Goal: Task Accomplishment & Management: Manage account settings

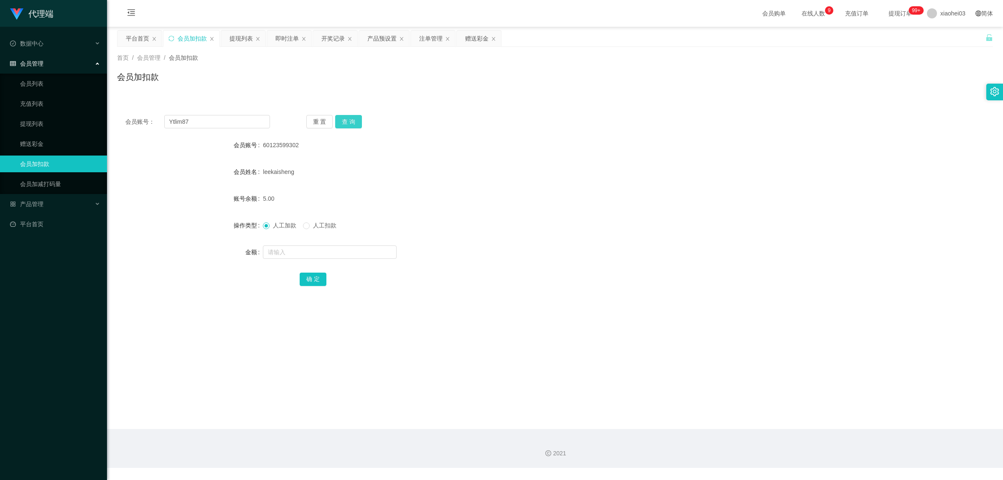
type input "Ytlim87"
click at [350, 120] on button "查 询" at bounding box center [348, 121] width 27 height 13
click at [269, 171] on div "会员姓名" at bounding box center [555, 171] width 876 height 17
click at [284, 256] on input "text" at bounding box center [330, 251] width 134 height 13
type input "100"
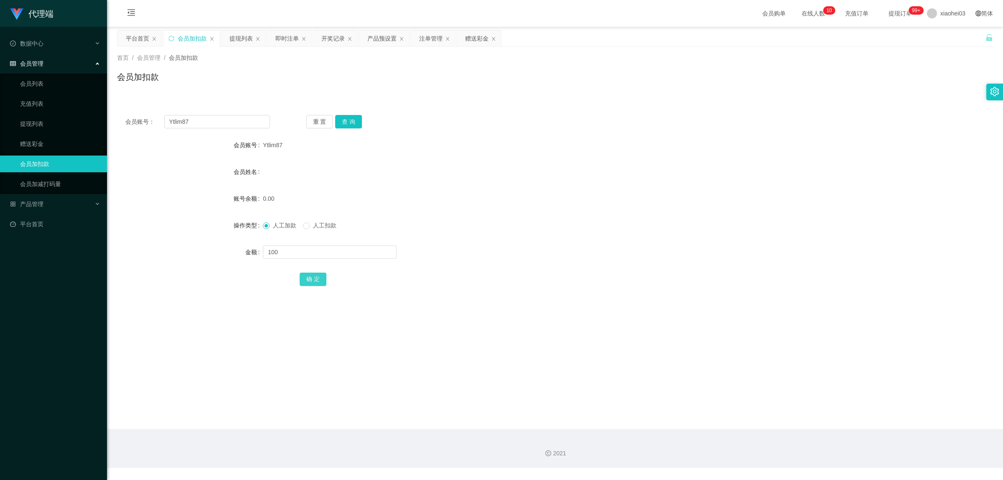
click at [315, 278] on button "确 定" at bounding box center [313, 279] width 27 height 13
click at [347, 124] on button "查 询" at bounding box center [348, 121] width 27 height 13
click at [283, 38] on div "即时注单" at bounding box center [287, 39] width 23 height 16
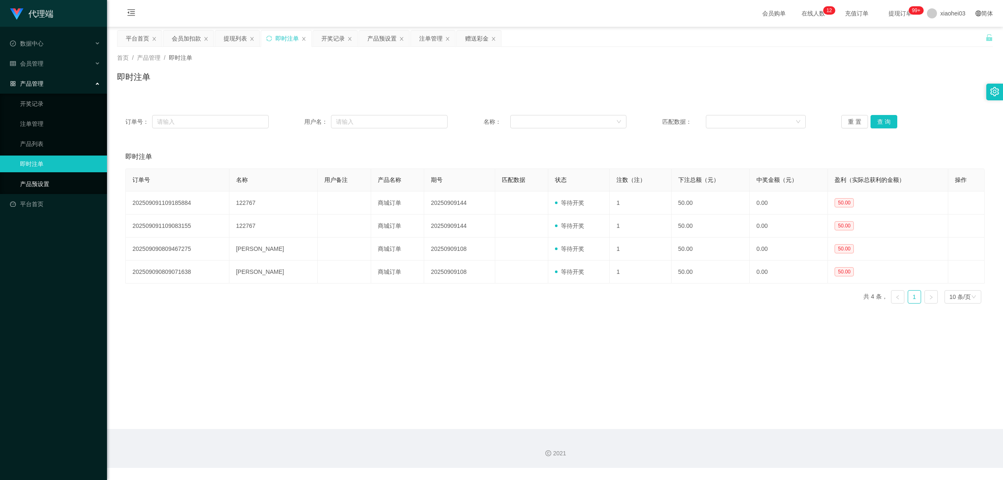
click at [41, 181] on link "产品预设置" at bounding box center [60, 184] width 80 height 17
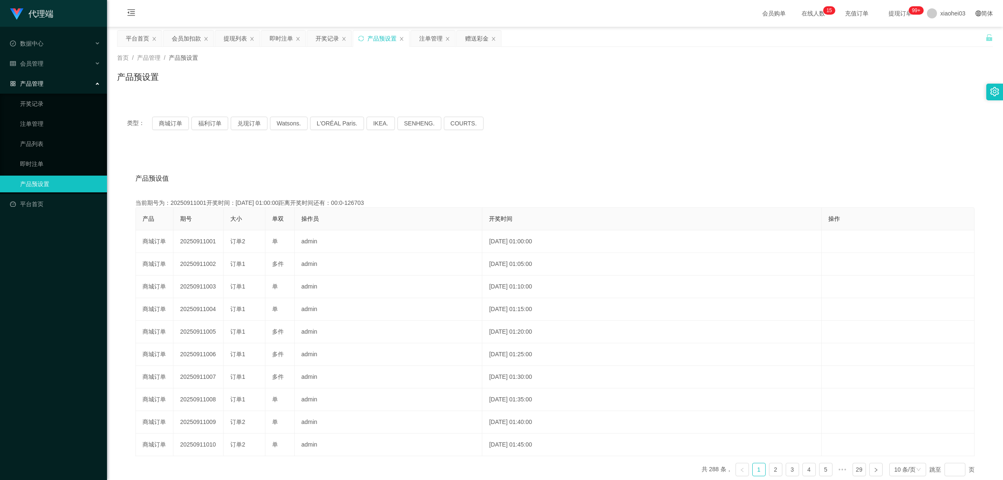
click at [378, 40] on div "产品预设置" at bounding box center [381, 39] width 29 height 16
click at [276, 38] on div "即时注单" at bounding box center [281, 39] width 23 height 16
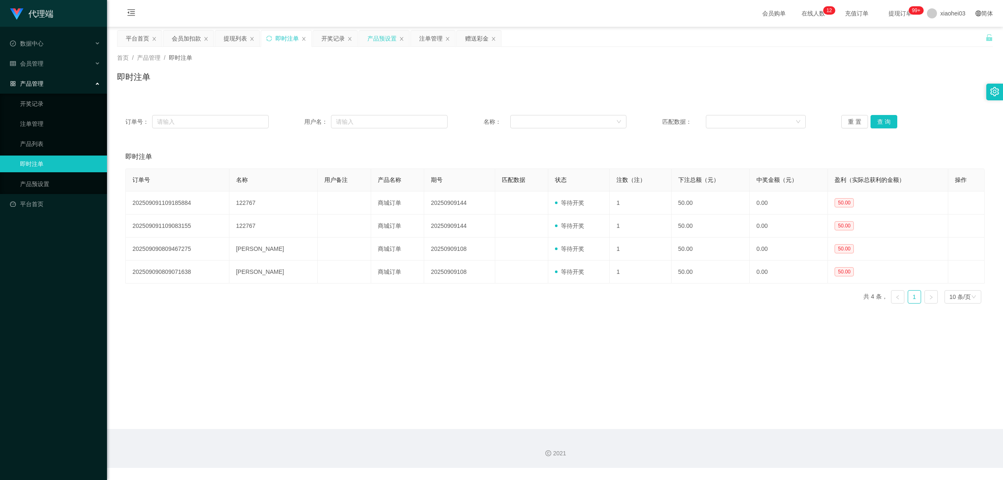
click at [385, 39] on div "产品预设置" at bounding box center [381, 39] width 29 height 16
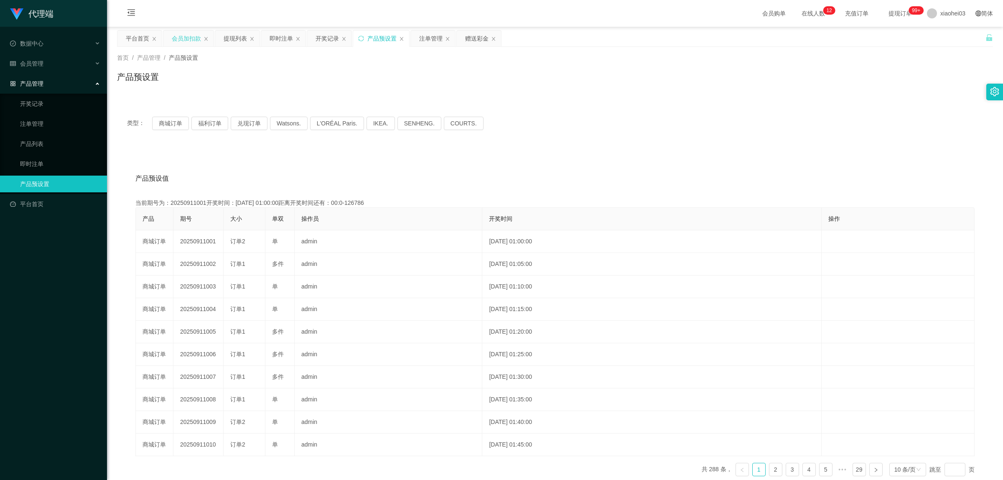
click at [185, 38] on div "会员加扣款" at bounding box center [186, 39] width 29 height 16
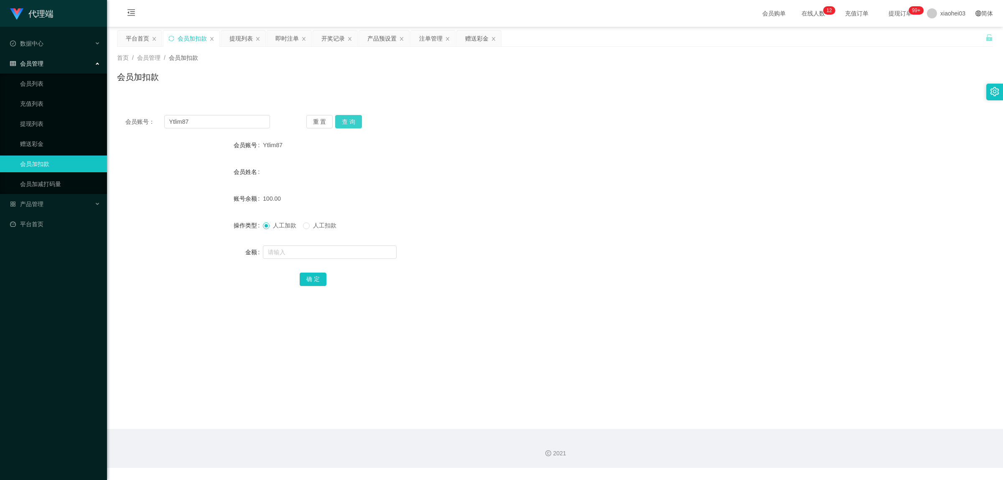
click at [355, 120] on button "查 询" at bounding box center [348, 121] width 27 height 13
click at [352, 120] on button "查 询" at bounding box center [348, 121] width 27 height 13
click at [239, 38] on div "提现列表" at bounding box center [241, 39] width 23 height 16
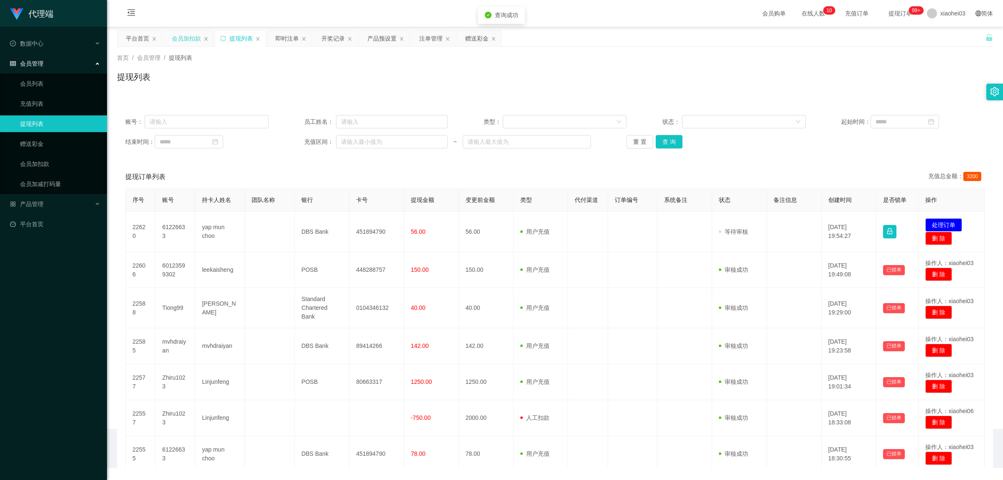
click at [190, 38] on div "会员加扣款" at bounding box center [186, 39] width 29 height 16
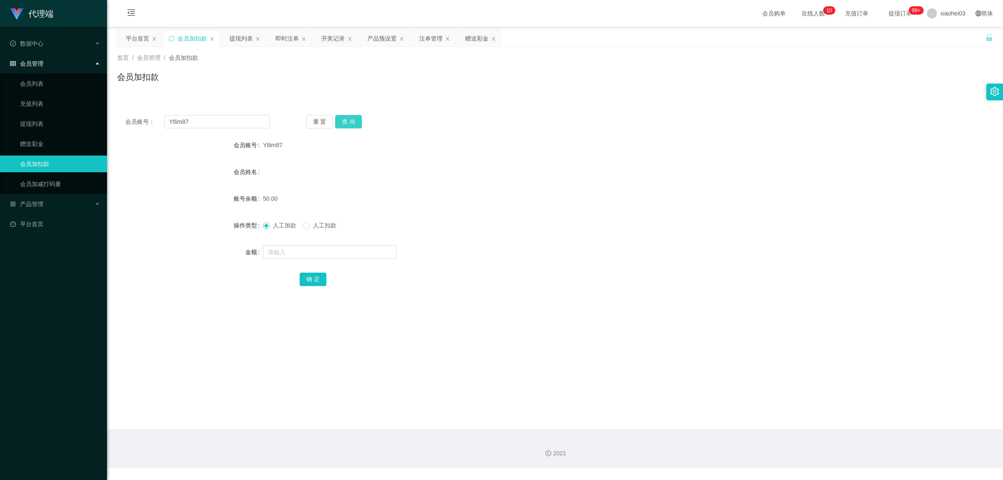
click at [352, 120] on button "查 询" at bounding box center [348, 121] width 27 height 13
click at [335, 38] on div "开奖记录" at bounding box center [333, 39] width 23 height 16
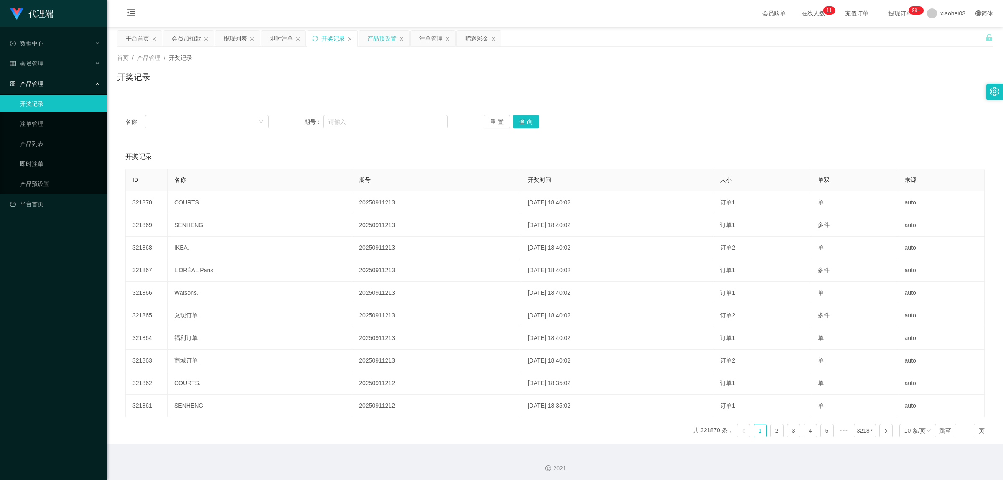
click at [383, 41] on div "产品预设置" at bounding box center [381, 39] width 29 height 16
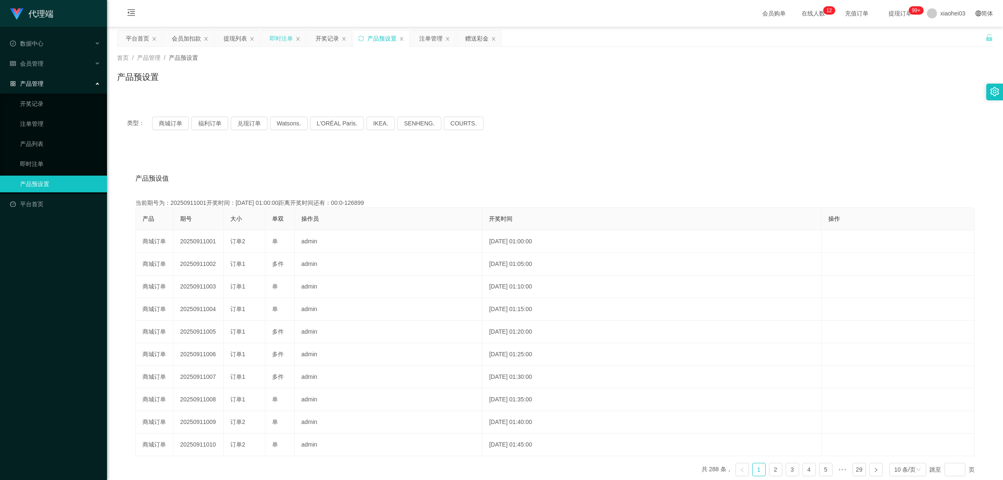
click at [287, 38] on div "即时注单" at bounding box center [281, 39] width 23 height 16
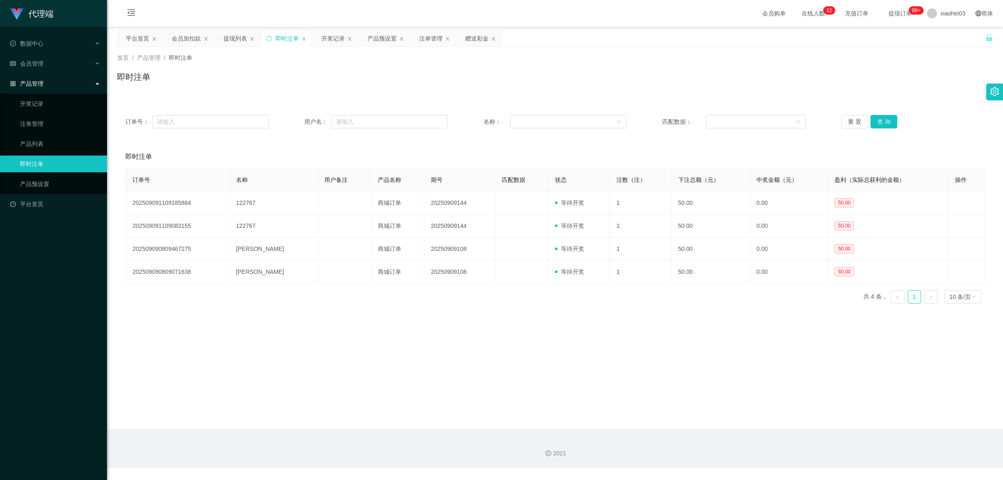
click at [288, 40] on div "即时注单" at bounding box center [287, 39] width 23 height 16
click at [335, 41] on div "开奖记录" at bounding box center [333, 39] width 23 height 16
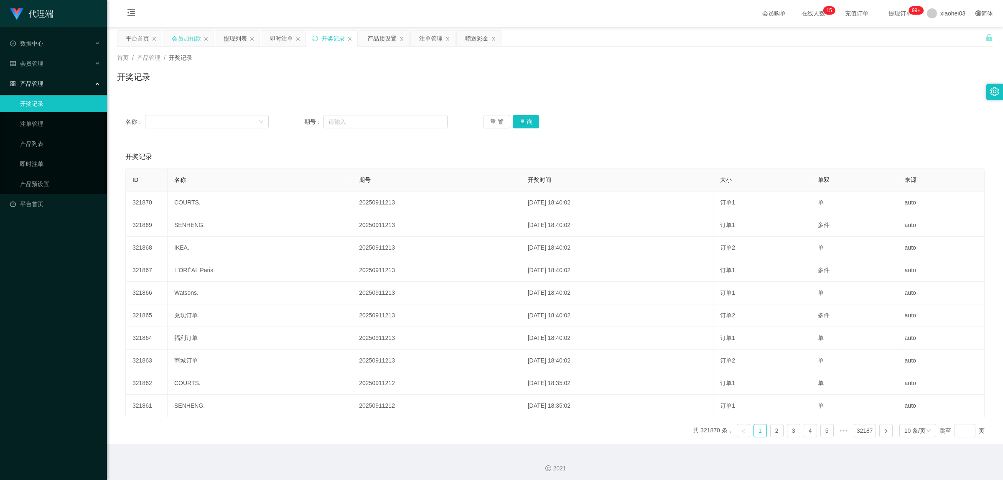
click at [189, 38] on div "会员加扣款" at bounding box center [186, 39] width 29 height 16
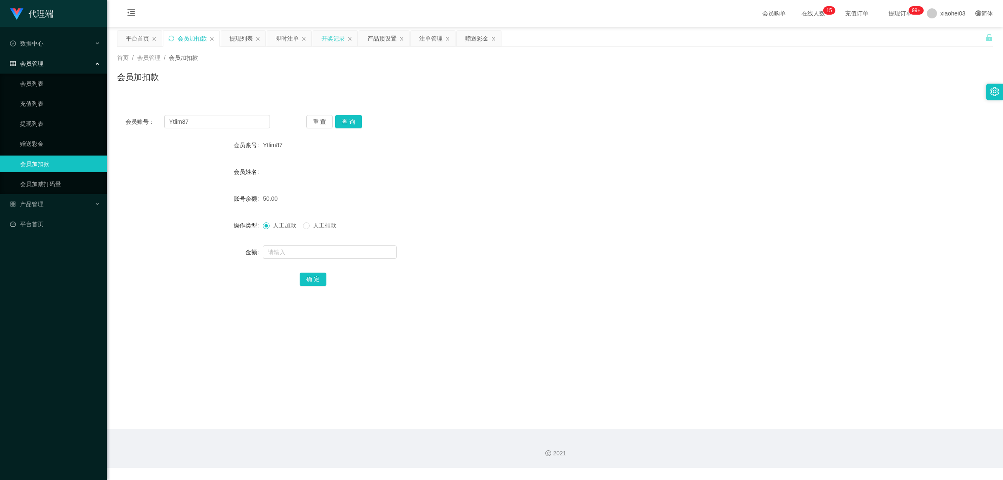
click at [326, 39] on div "开奖记录" at bounding box center [333, 39] width 23 height 16
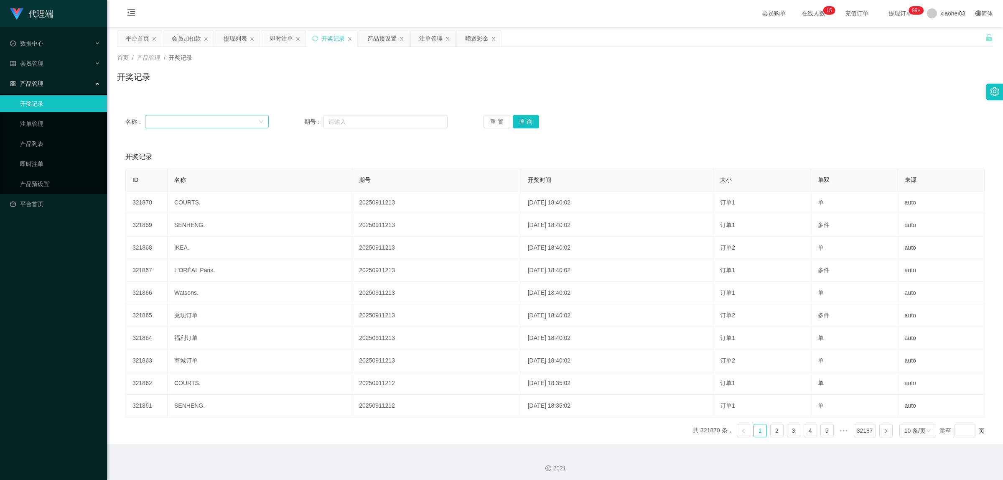
click at [168, 120] on div at bounding box center [204, 121] width 108 height 13
click at [241, 98] on div "名称： 期号： 重 置 查 询 开奖记录 添加开奖记录 ID 名称 期号 开奖时间 大小 单双 来源 321870 COURTS. 20250911213 […" at bounding box center [555, 270] width 876 height 347
click at [189, 124] on div at bounding box center [204, 121] width 108 height 13
drag, startPoint x: 251, startPoint y: 84, endPoint x: 389, endPoint y: 70, distance: 138.7
click at [252, 84] on div "开奖记录" at bounding box center [555, 80] width 876 height 19
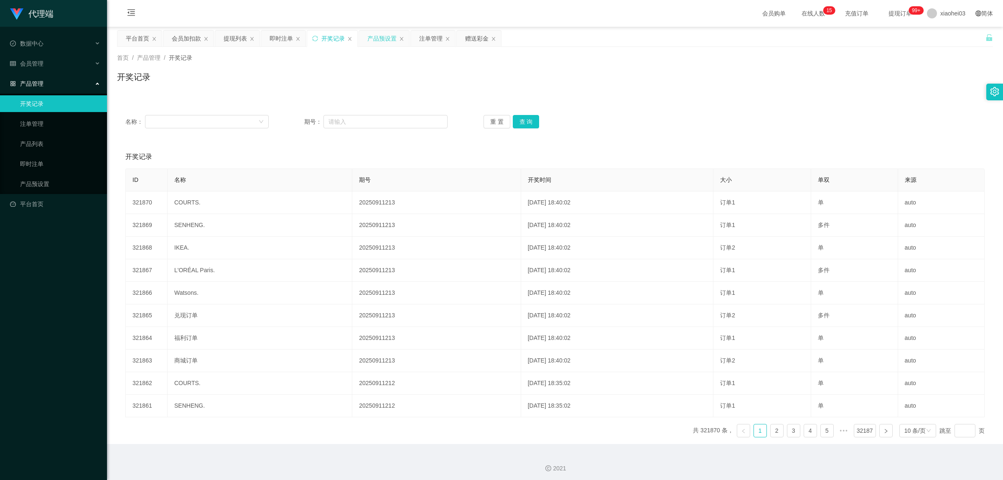
click at [381, 40] on div "产品预设置" at bounding box center [381, 39] width 29 height 16
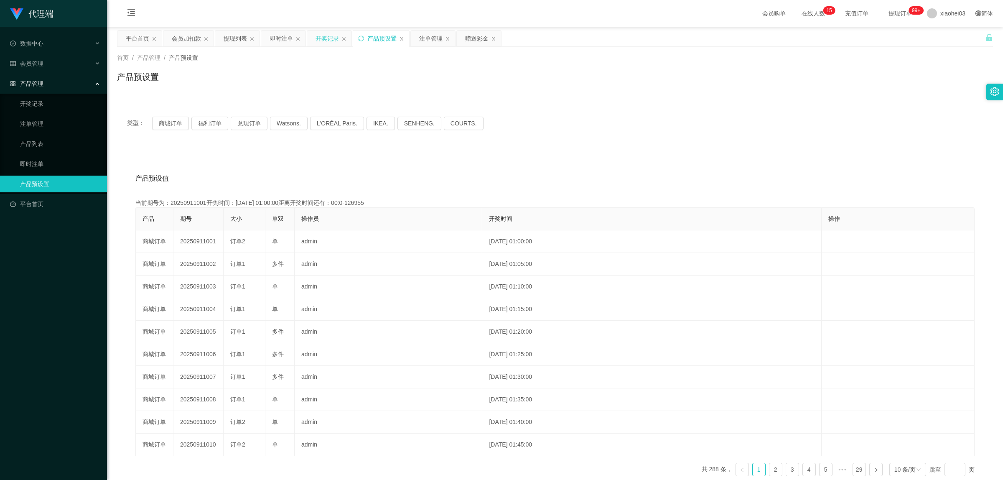
click at [323, 40] on div "开奖记录" at bounding box center [327, 39] width 23 height 16
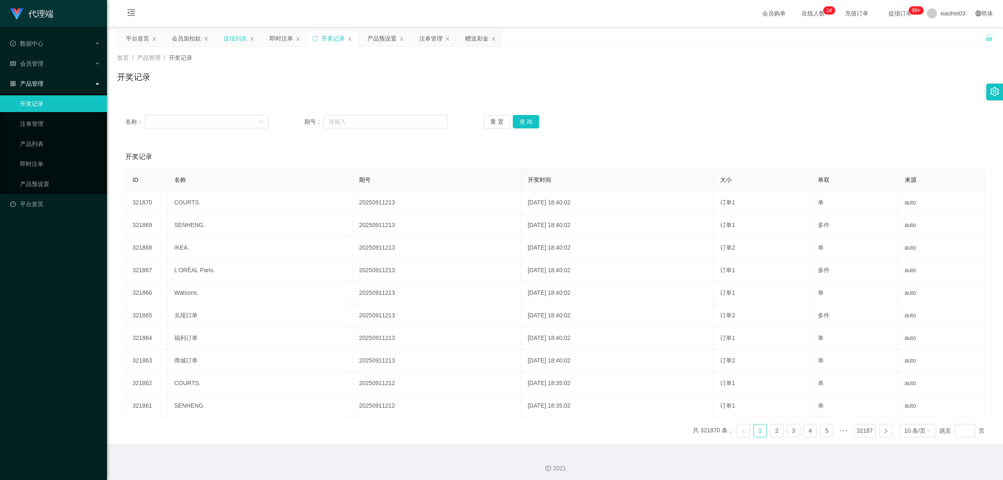
click at [230, 38] on div "提现列表" at bounding box center [235, 39] width 23 height 16
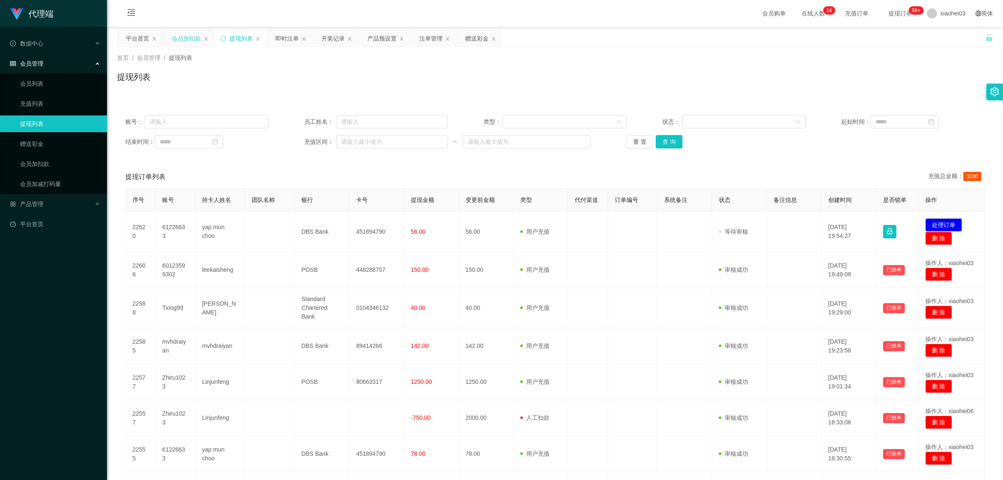
click at [188, 41] on div "会员加扣款" at bounding box center [186, 39] width 29 height 16
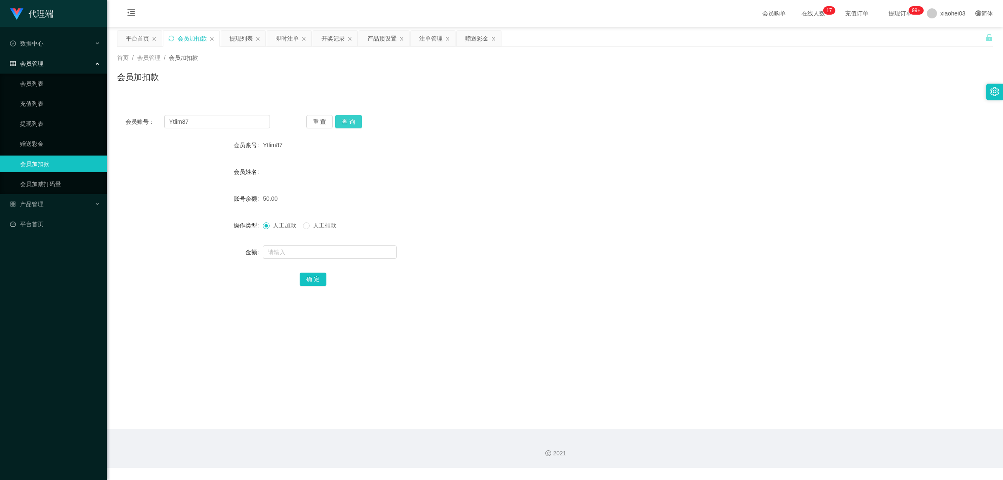
click at [350, 123] on button "查 询" at bounding box center [348, 121] width 27 height 13
click at [239, 40] on div "提现列表" at bounding box center [241, 39] width 23 height 16
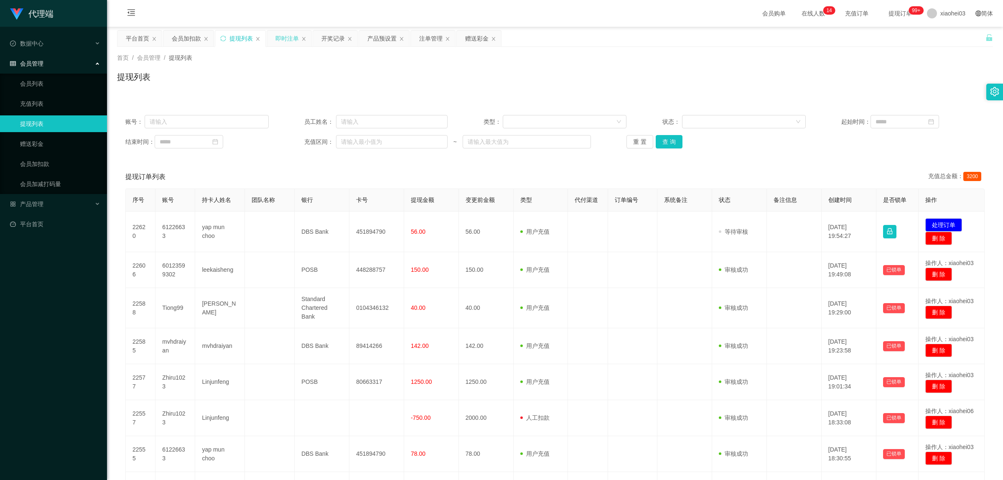
click at [285, 39] on div "即时注单" at bounding box center [287, 39] width 23 height 16
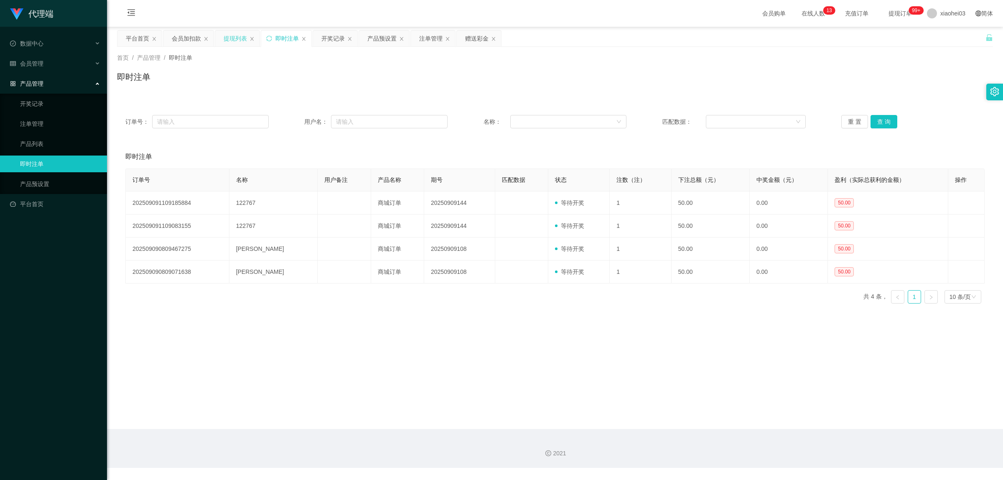
click at [240, 39] on div "提现列表" at bounding box center [235, 39] width 23 height 16
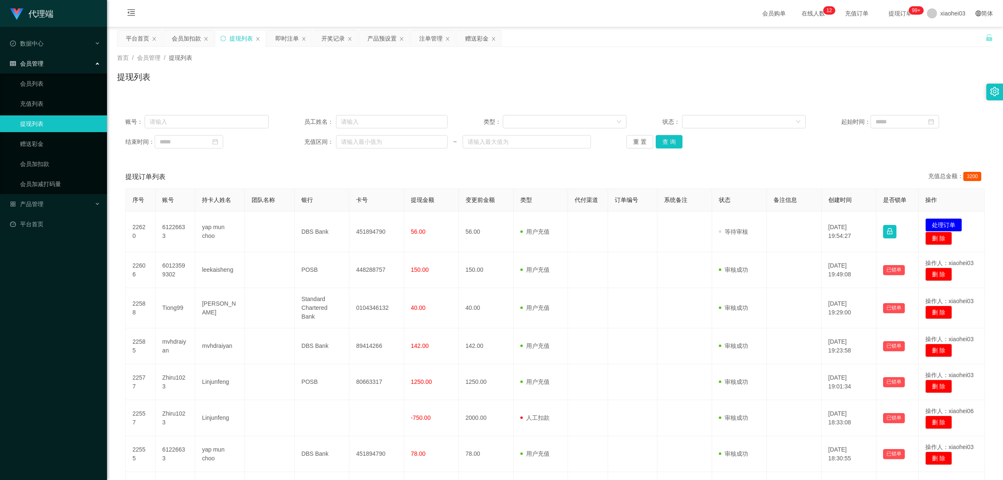
click at [245, 36] on div "提现列表" at bounding box center [241, 39] width 23 height 16
click at [209, 126] on input "text" at bounding box center [207, 121] width 124 height 13
paste input "Ytlim87"
type input "Ytlim87"
click at [668, 140] on button "查 询" at bounding box center [669, 141] width 27 height 13
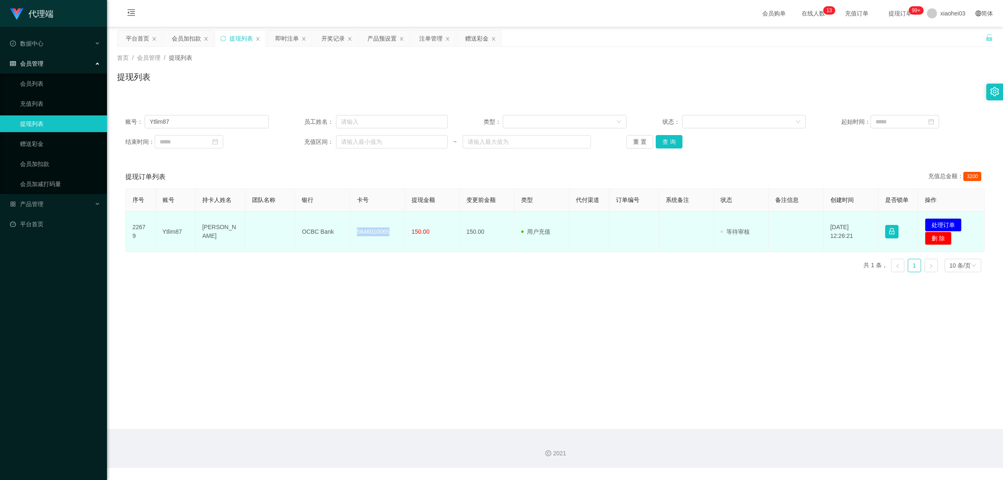
drag, startPoint x: 357, startPoint y: 229, endPoint x: 389, endPoint y: 233, distance: 32.5
click at [389, 233] on td "5646010065" at bounding box center [377, 232] width 55 height 41
copy td "5646010065"
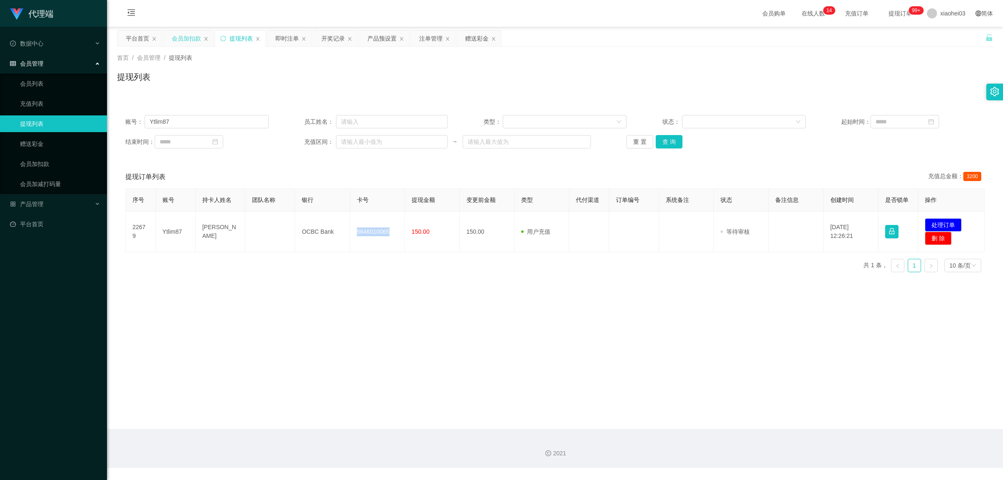
click at [185, 34] on div "会员加扣款" at bounding box center [186, 39] width 29 height 16
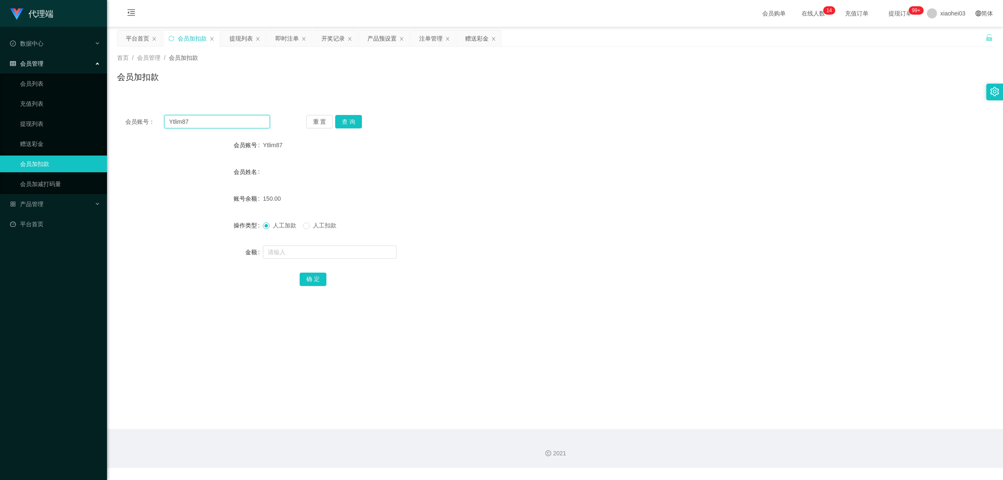
drag, startPoint x: 213, startPoint y: 123, endPoint x: 114, endPoint y: 114, distance: 100.0
click at [114, 114] on main "关闭左侧 关闭右侧 关闭其它 刷新页面 平台首页 会员加扣款 提现列表 即时注单 开奖记录 产品预设置 注单管理 赠送彩金 首页 / 会员管理 / 会员加扣款…" at bounding box center [555, 228] width 896 height 402
click at [350, 120] on button "查 询" at bounding box center [348, 121] width 27 height 13
click at [289, 250] on input "text" at bounding box center [330, 251] width 134 height 13
click at [293, 254] on input "text" at bounding box center [330, 251] width 134 height 13
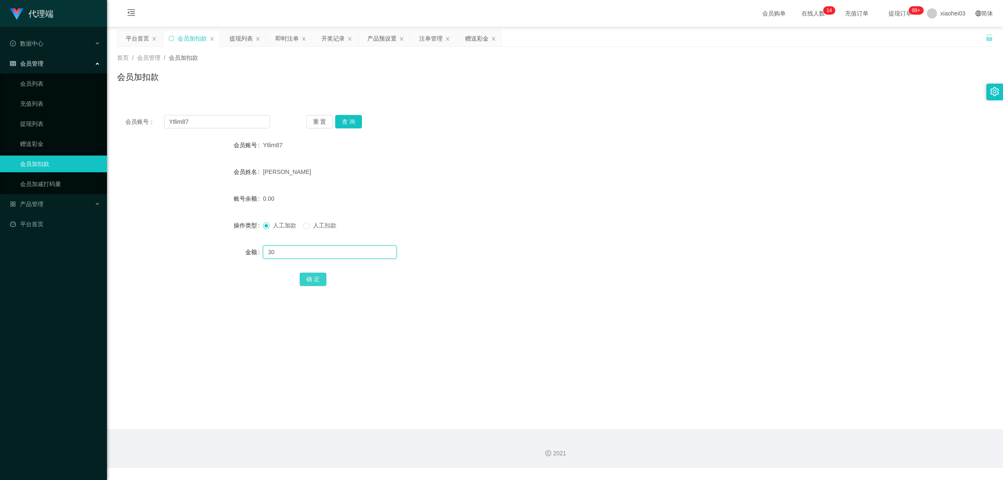
type input "30"
click at [310, 277] on button "确 定" at bounding box center [313, 279] width 27 height 13
